Goal: Find specific page/section: Find specific page/section

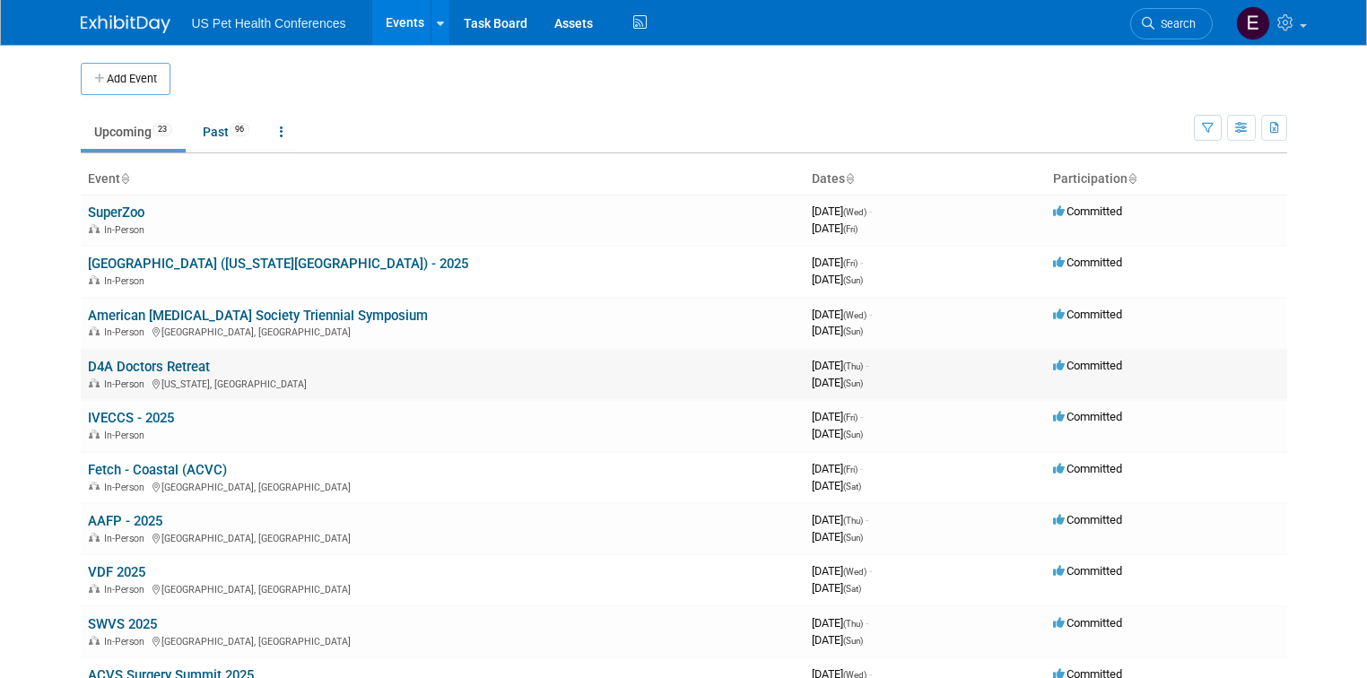
click at [104, 364] on link "D4A Doctors Retreat" at bounding box center [149, 367] width 122 height 16
click at [119, 362] on link "D4A Doctors Retreat" at bounding box center [149, 367] width 122 height 16
click at [141, 361] on link "D4A Doctors Retreat" at bounding box center [149, 367] width 122 height 16
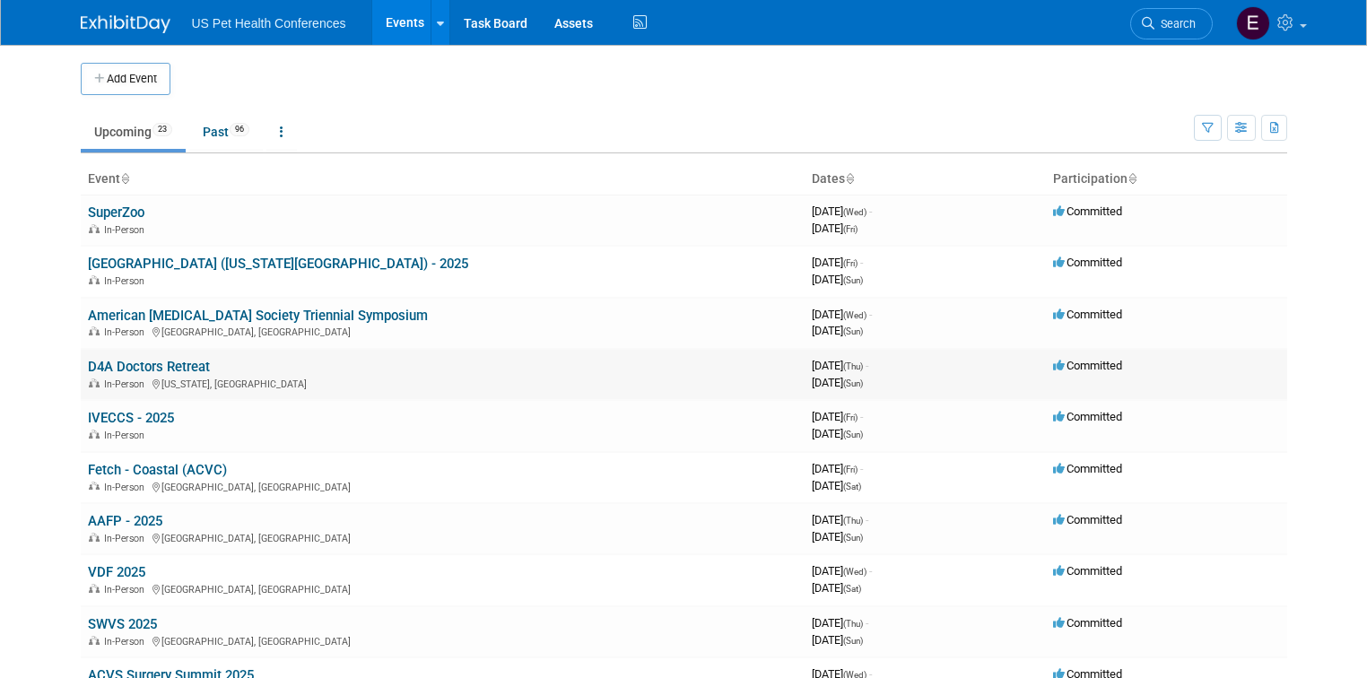
click at [141, 361] on link "D4A Doctors Retreat" at bounding box center [149, 367] width 122 height 16
click at [88, 366] on link "D4A Doctors Retreat" at bounding box center [149, 367] width 122 height 16
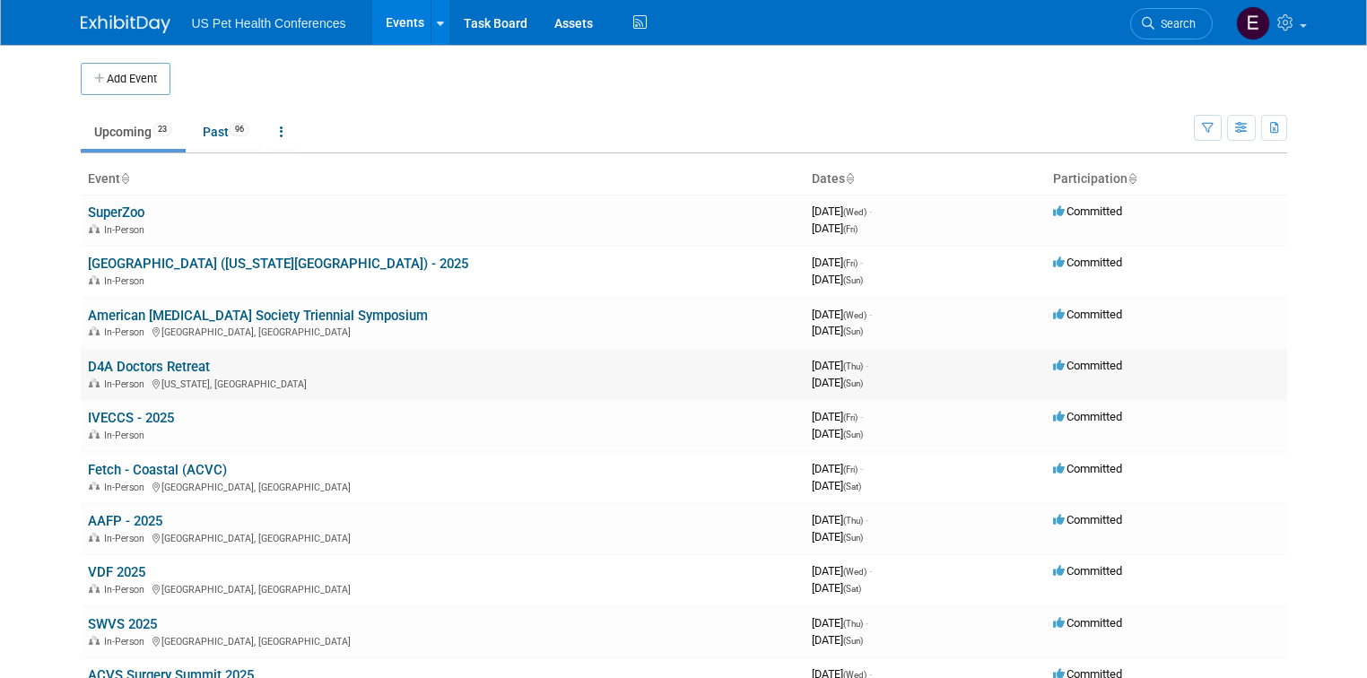
click at [88, 366] on link "D4A Doctors Retreat" at bounding box center [149, 367] width 122 height 16
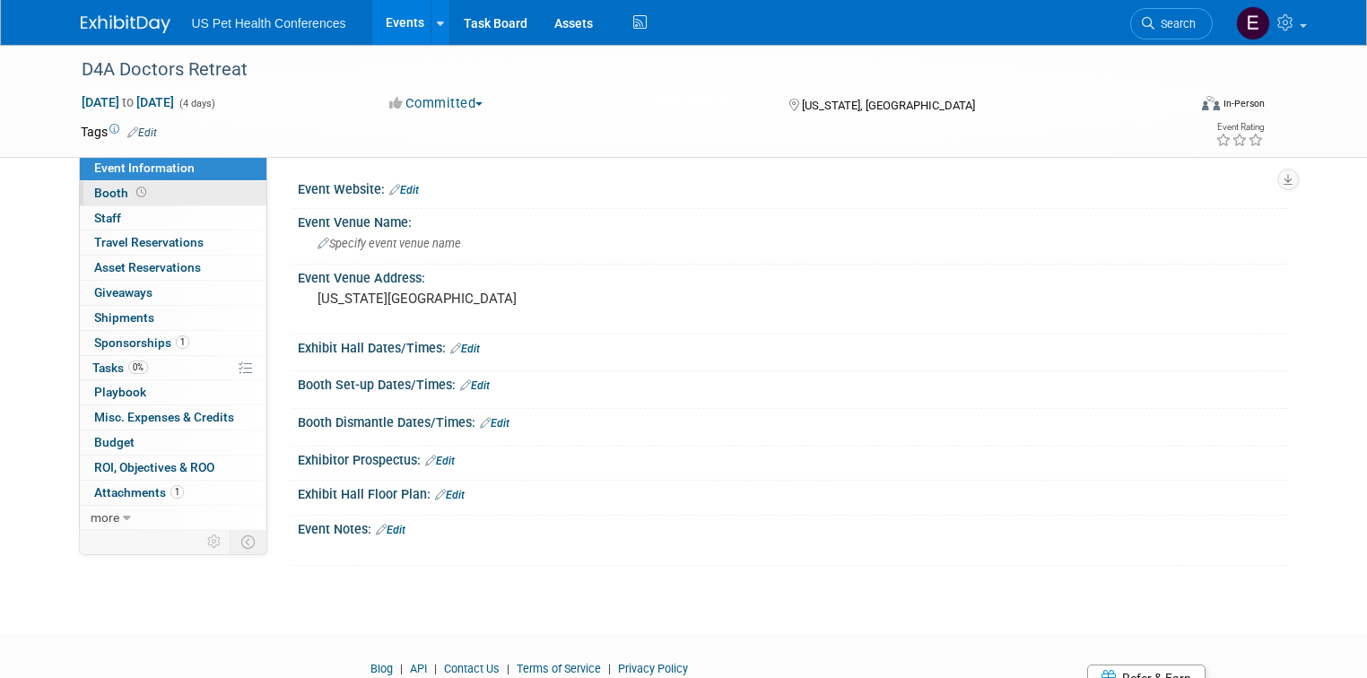
click at [109, 200] on link "Booth" at bounding box center [173, 193] width 187 height 24
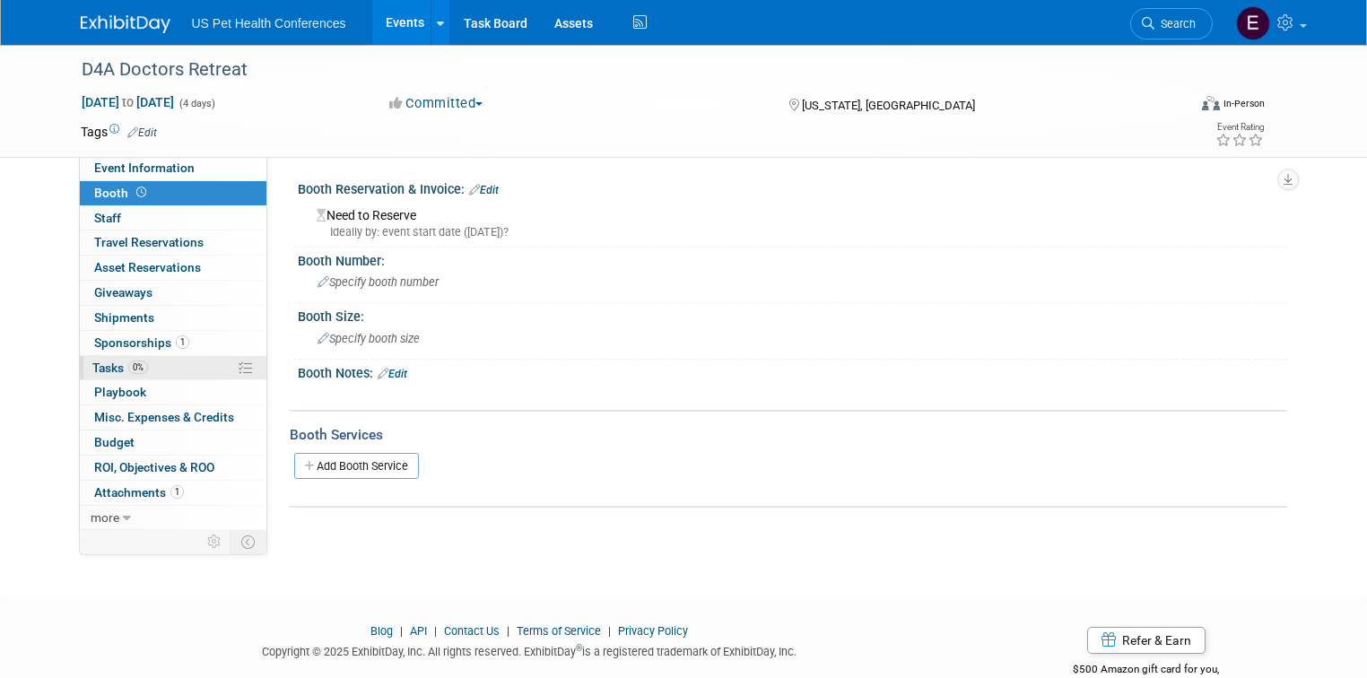
click at [100, 371] on span "Tasks 0%" at bounding box center [120, 368] width 56 height 14
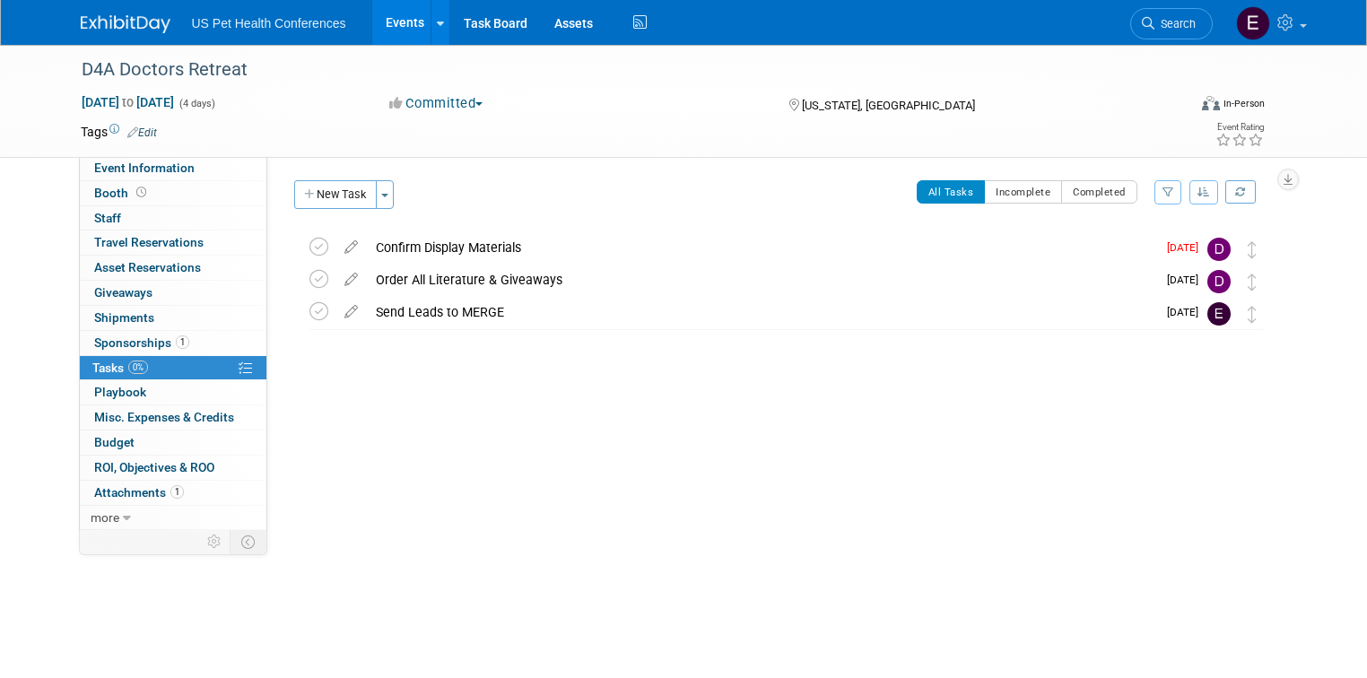
click at [103, 32] on img at bounding box center [126, 24] width 90 height 18
